Goal: Task Accomplishment & Management: Manage account settings

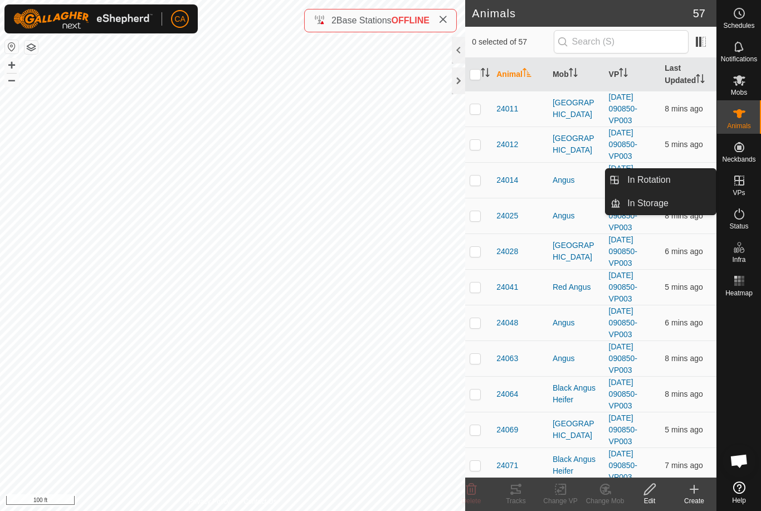
click at [667, 184] on span "In Rotation" at bounding box center [649, 179] width 43 height 13
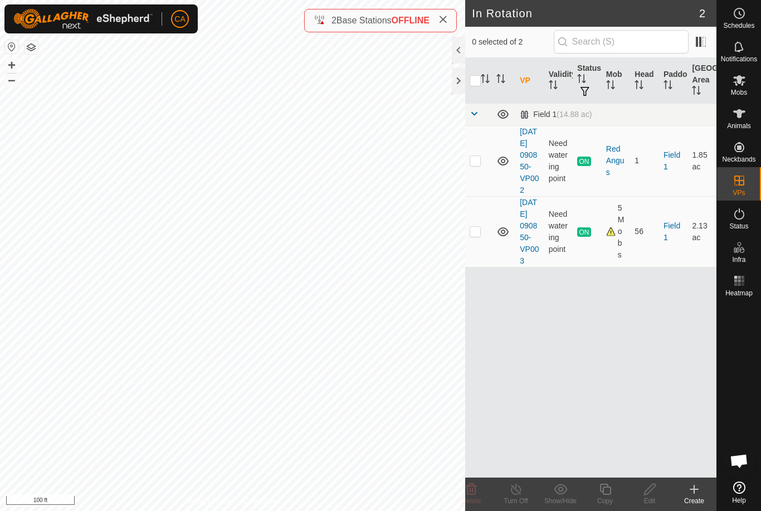
click at [484, 168] on td at bounding box center [478, 160] width 27 height 71
checkbox input "true"
click at [522, 503] on div "Turn Off" at bounding box center [516, 501] width 45 height 10
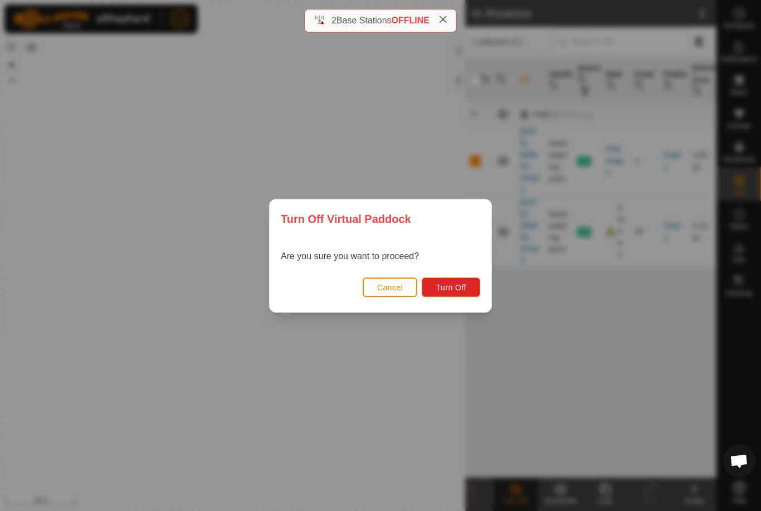
click at [469, 292] on button "Turn Off" at bounding box center [451, 288] width 59 height 20
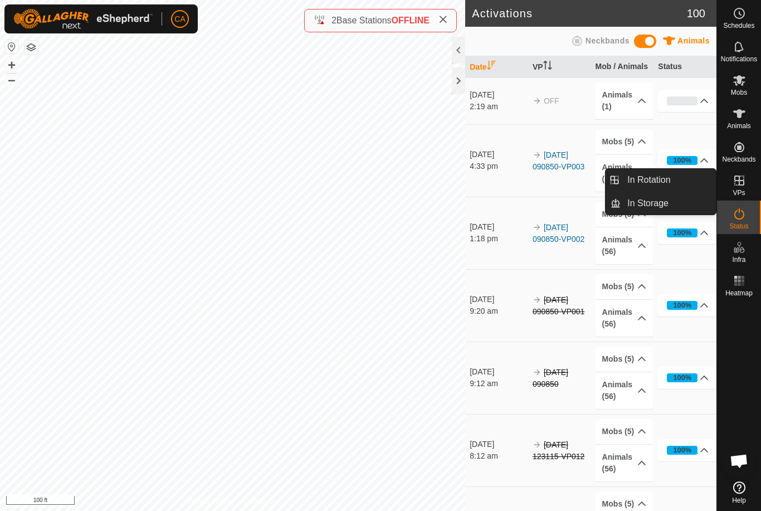
click at [685, 178] on link "In Rotation" at bounding box center [668, 180] width 95 height 22
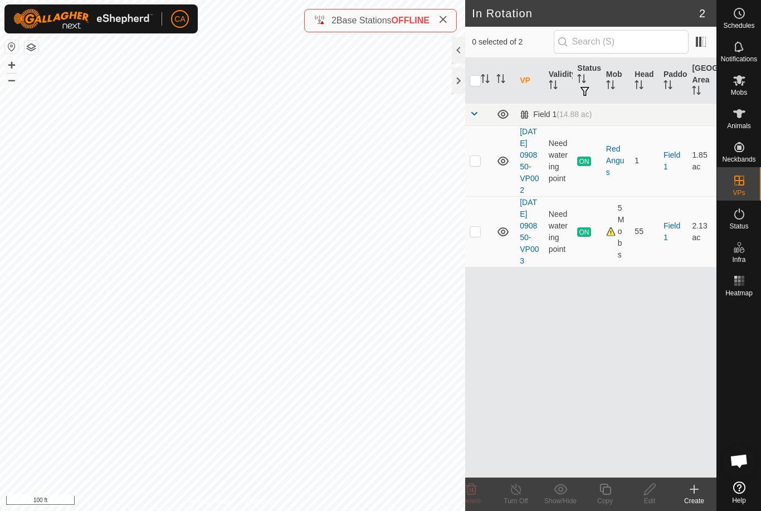
click at [699, 496] on icon at bounding box center [694, 489] width 13 height 13
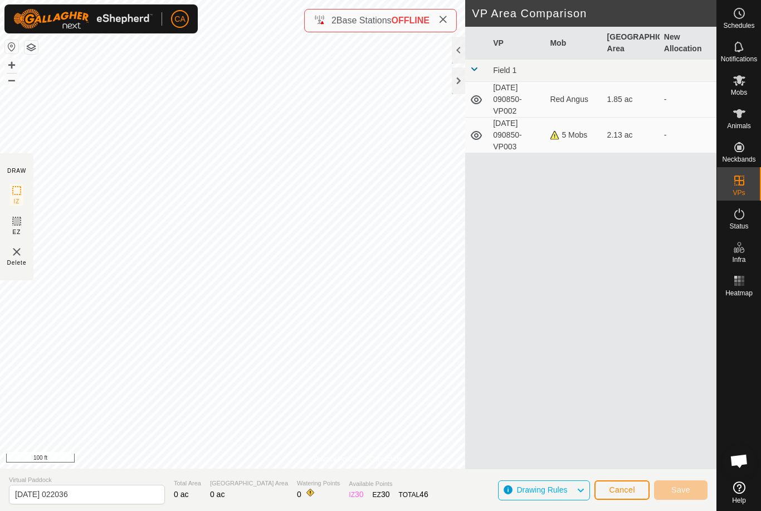
click at [603, 498] on button "Cancel" at bounding box center [622, 490] width 55 height 20
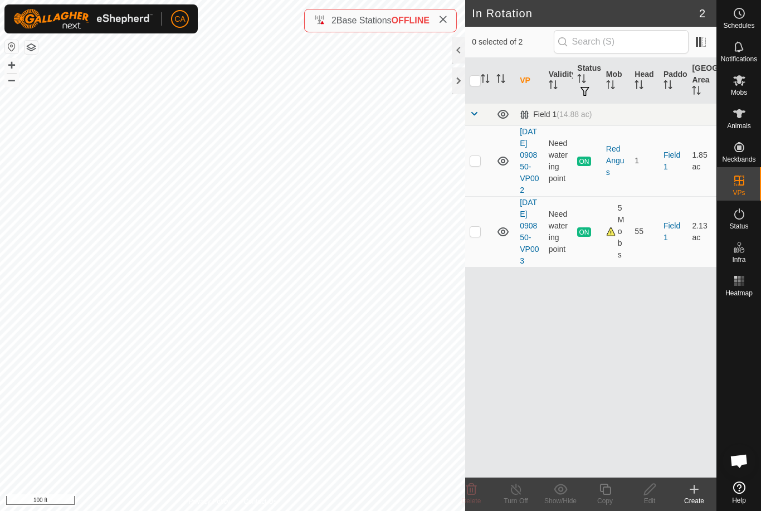
click at [482, 251] on td at bounding box center [478, 231] width 27 height 71
checkbox input "true"
click at [605, 491] on icon at bounding box center [606, 489] width 14 height 13
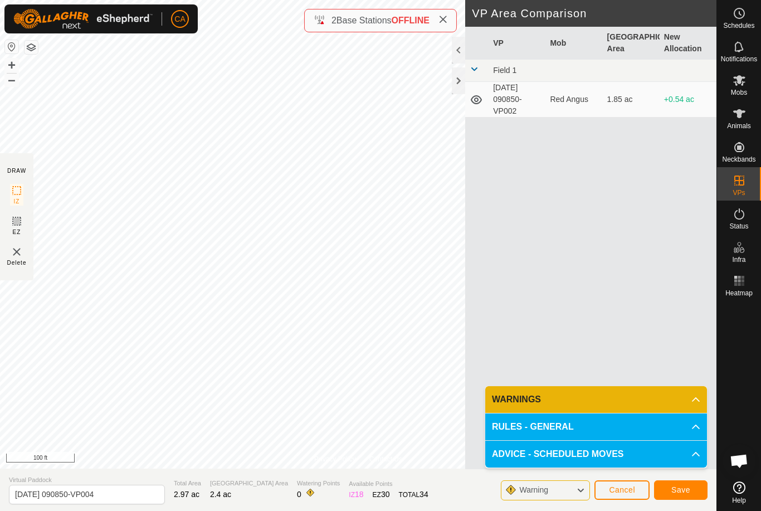
click at [681, 493] on span "Save" at bounding box center [681, 489] width 19 height 9
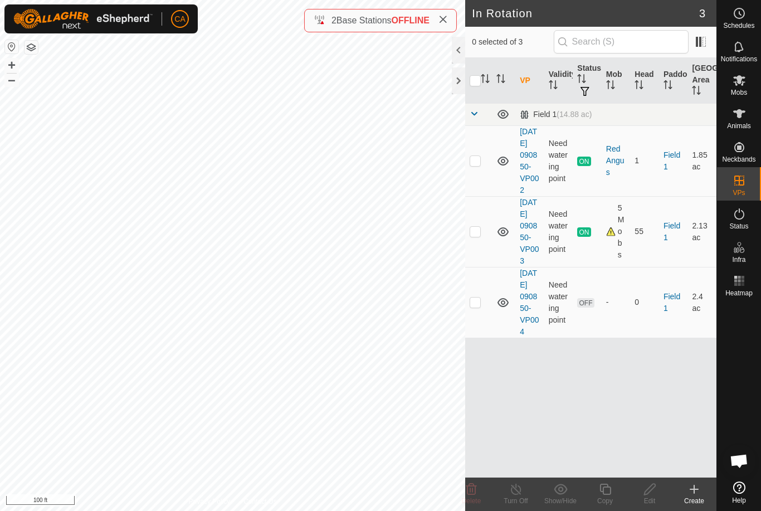
click at [482, 328] on td at bounding box center [478, 302] width 27 height 71
checkbox input "true"
click at [649, 501] on div "Edit" at bounding box center [650, 501] width 45 height 10
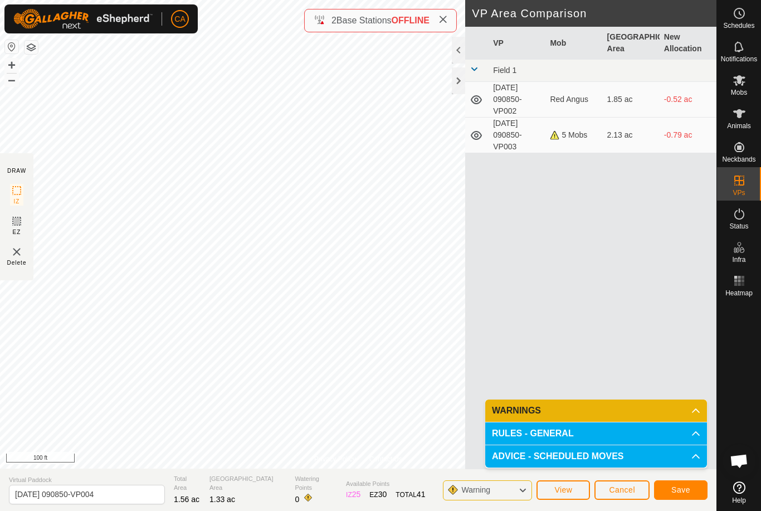
click at [688, 480] on button "Save" at bounding box center [681, 490] width 54 height 20
